Goal: Task Accomplishment & Management: Manage account settings

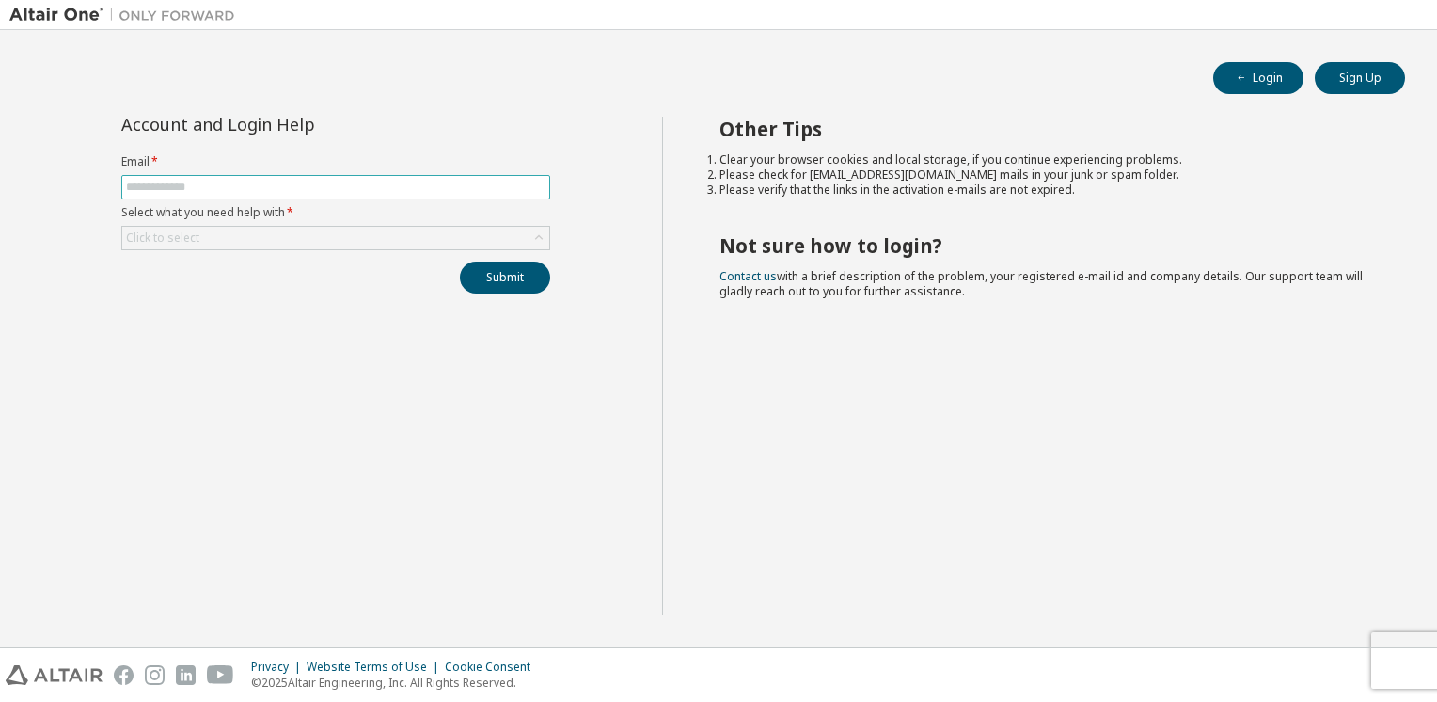
click at [263, 192] on input "text" at bounding box center [336, 187] width 420 height 15
type input "**********"
click at [307, 237] on div "Click to select" at bounding box center [335, 238] width 427 height 23
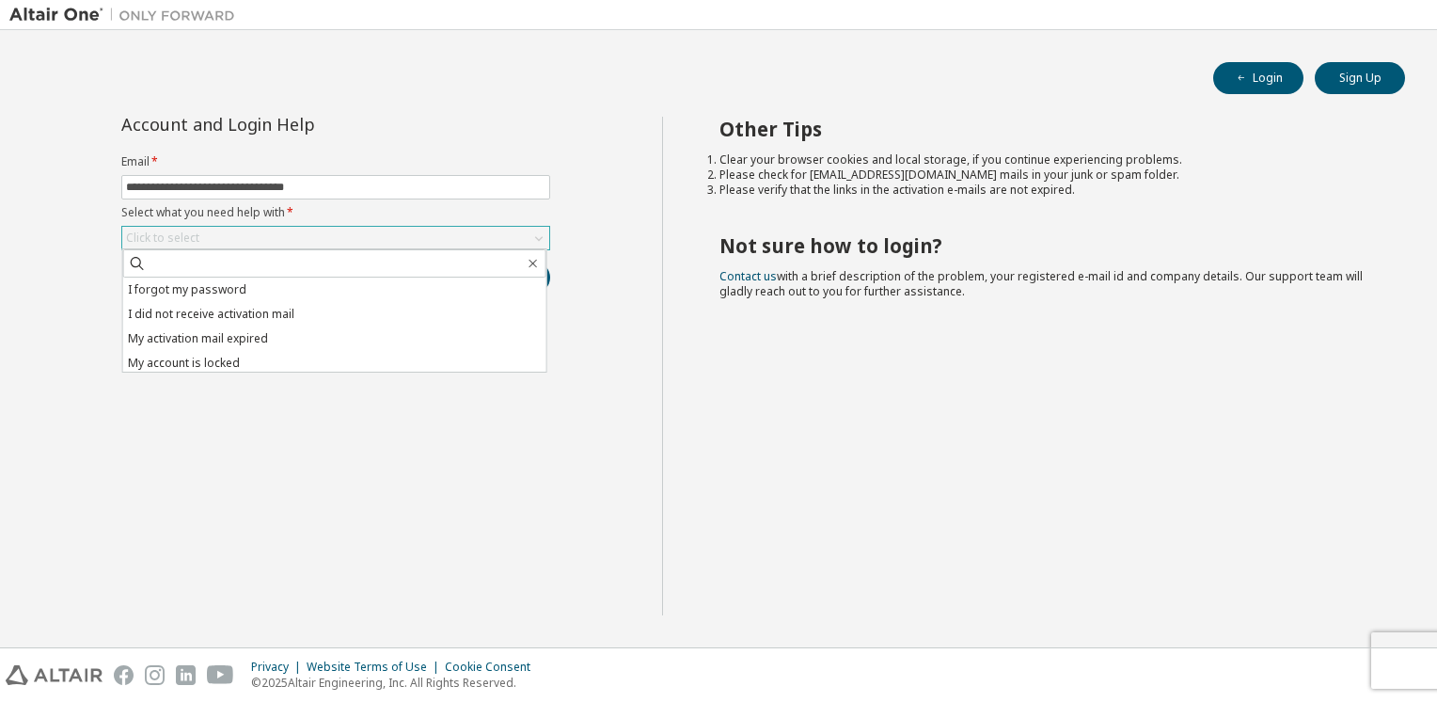
click at [307, 237] on div "Click to select" at bounding box center [335, 238] width 427 height 23
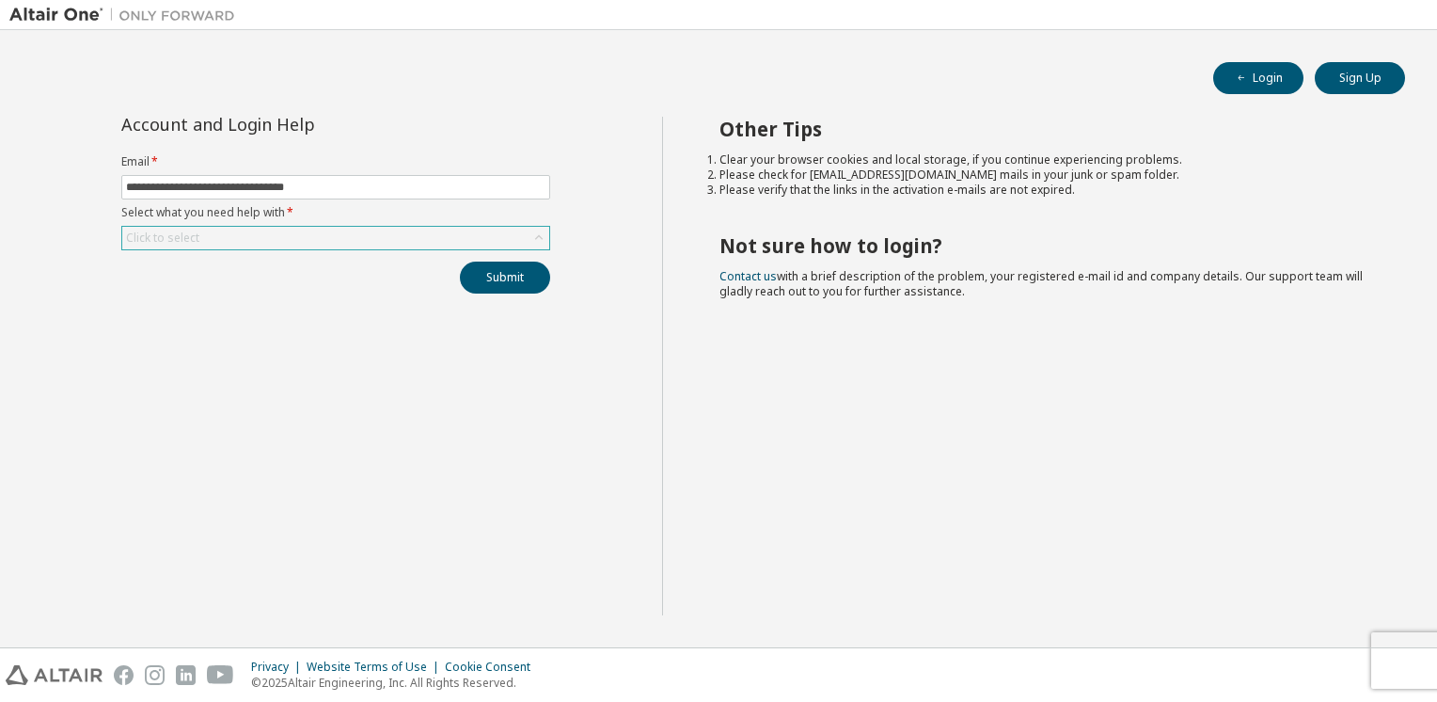
click at [307, 237] on div "Click to select" at bounding box center [335, 238] width 427 height 23
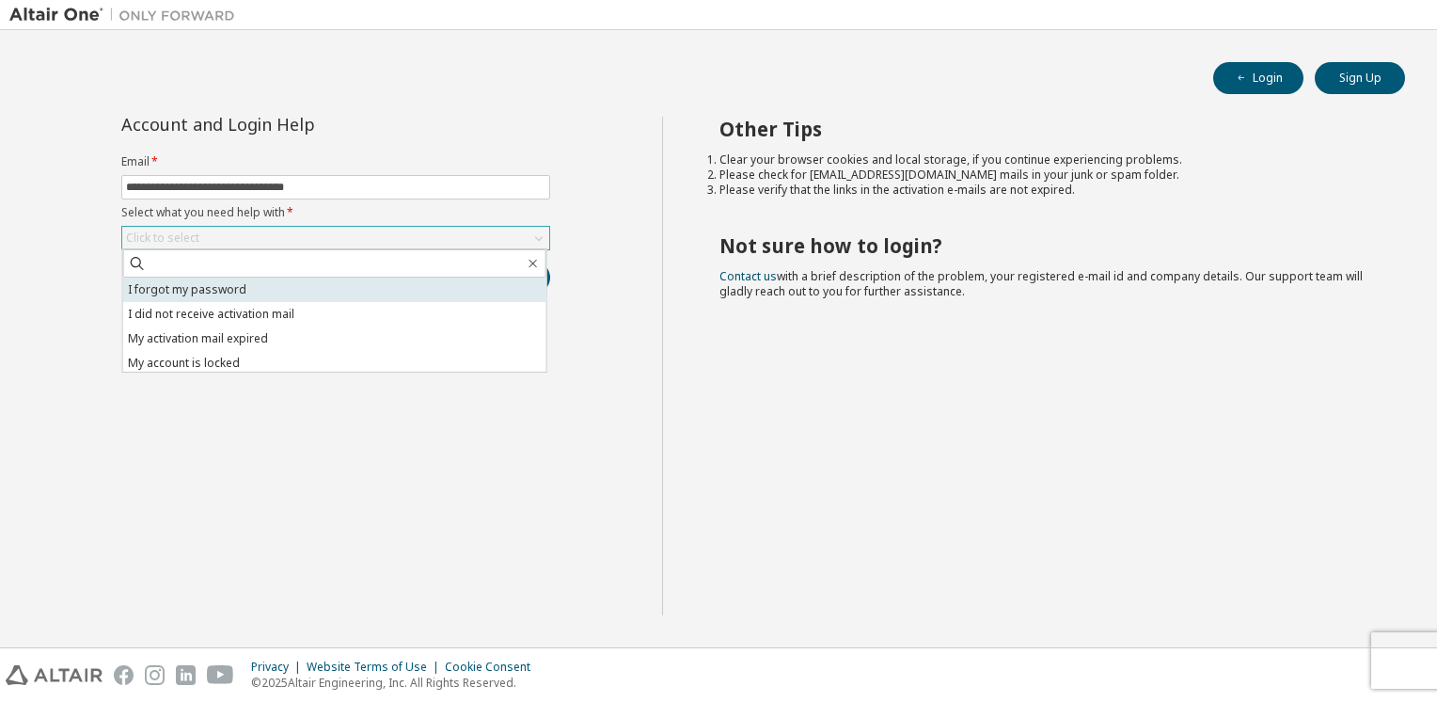
click at [242, 285] on li "I forgot my password" at bounding box center [334, 290] width 423 height 24
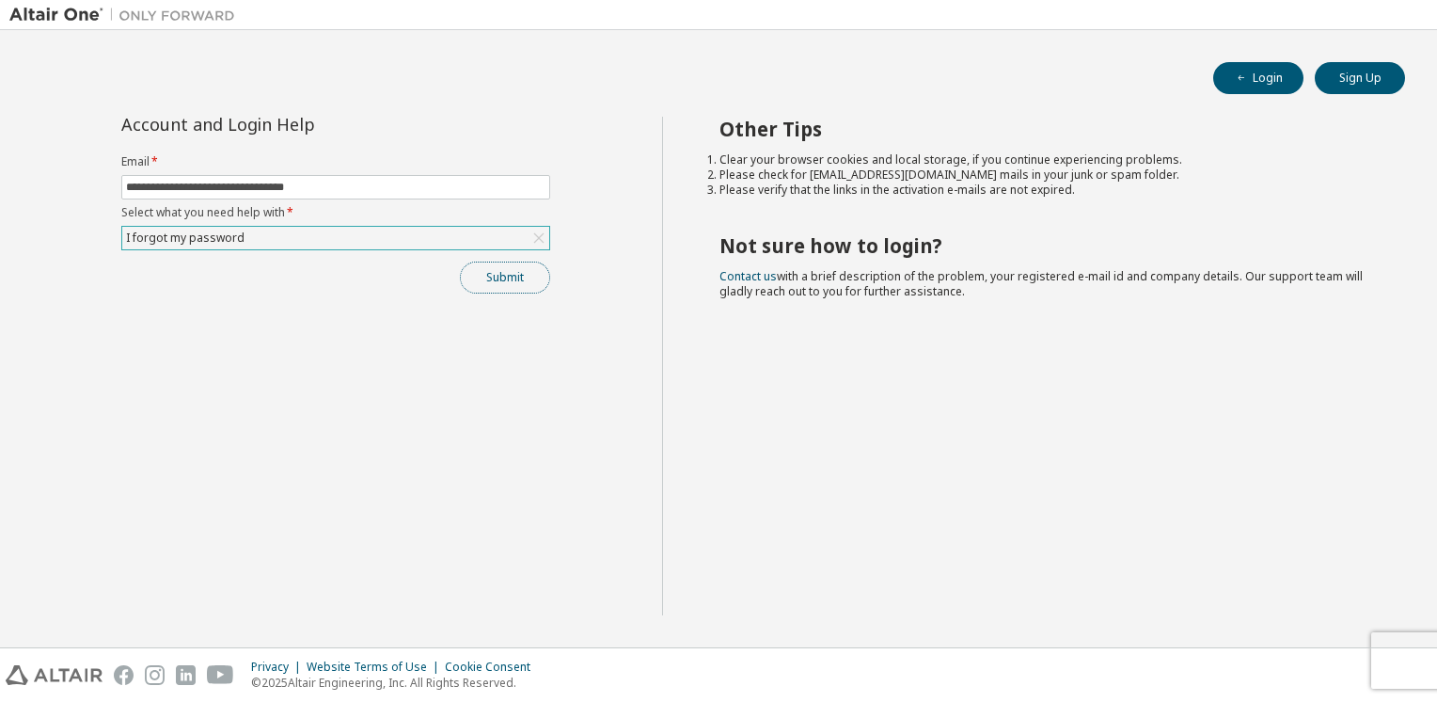
click at [493, 275] on button "Submit" at bounding box center [505, 278] width 90 height 32
